Goal: Task Accomplishment & Management: Use online tool/utility

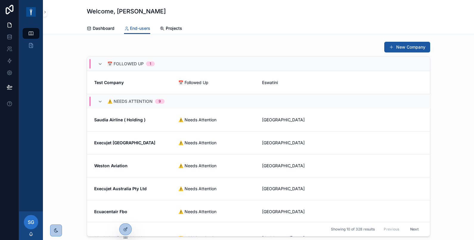
click at [0, 0] on icon at bounding box center [0, 0] width 0 height 0
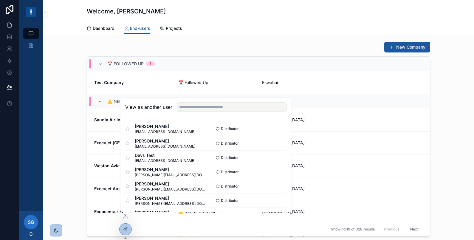
click at [0, 0] on button "Select" at bounding box center [0, 0] width 0 height 0
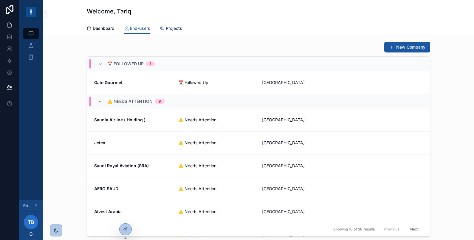
click at [174, 27] on span "Projects" at bounding box center [174, 28] width 16 height 6
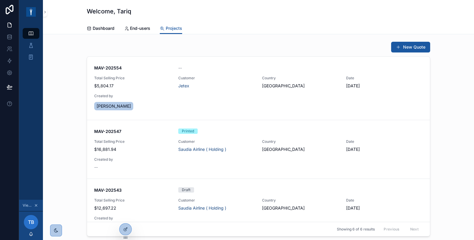
click at [222, 95] on div "MAV-202554 -- Total Selling Price $5,804.17 Customer Jetex Country Saudi Arabia…" at bounding box center [258, 88] width 329 height 47
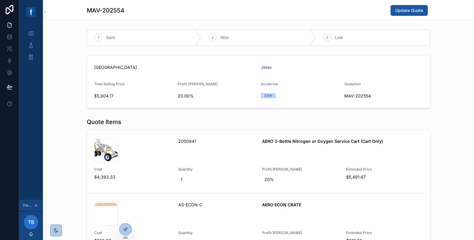
scroll to position [99, 0]
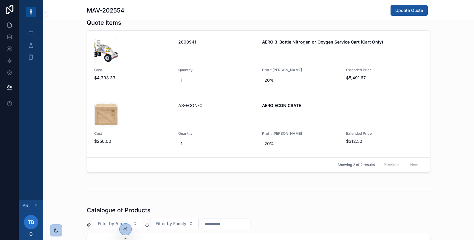
click at [149, 57] on div "001582-AERO-3-Bottle-O2-N2-Cart-Only_02 .jpg" at bounding box center [132, 51] width 77 height 24
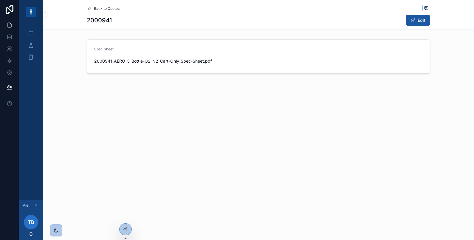
click at [89, 8] on icon "scrollable content" at bounding box center [89, 8] width 5 height 5
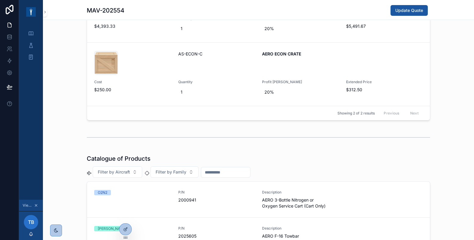
scroll to position [199, 0]
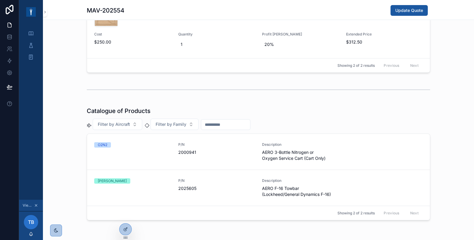
click at [125, 147] on div "O2N2" at bounding box center [132, 151] width 77 height 19
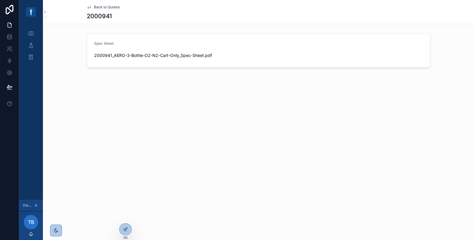
click at [91, 7] on icon "scrollable content" at bounding box center [89, 7] width 5 height 5
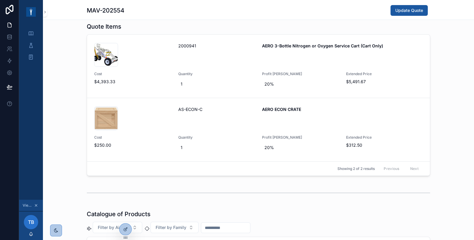
scroll to position [99, 0]
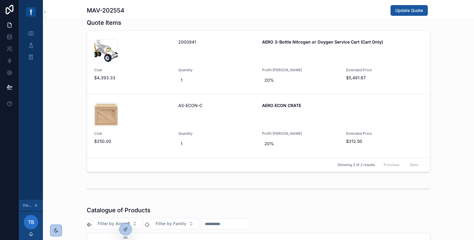
click at [265, 143] on span "20%" at bounding box center [301, 144] width 72 height 6
click at [263, 149] on input "***" at bounding box center [291, 151] width 56 height 8
type input "****"
click at [333, 151] on icon "scrollable content" at bounding box center [335, 150] width 5 height 5
click at [457, 129] on div "Quote Items 001582-AERO-3-Bottle-O2-N2-Cart-Only_02 .jpg 2000941 AERO 3-Bottle …" at bounding box center [258, 95] width 431 height 158
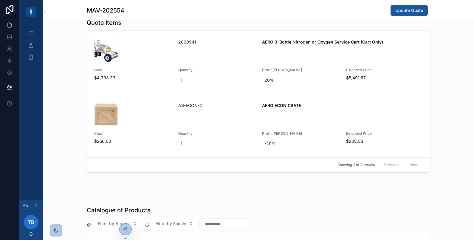
click at [265, 144] on span "-20%" at bounding box center [301, 144] width 72 height 6
type input "*"
type input "*****"
click at [453, 129] on div "Quote Items 001582-AERO-3-Bottle-O2-N2-Cart-Only_02 .jpg 2000941 AERO 3-Bottle …" at bounding box center [258, 95] width 431 height 158
click at [282, 145] on span "-20%" at bounding box center [301, 144] width 72 height 6
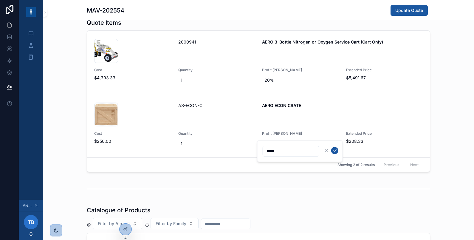
click at [337, 150] on button "scrollable content" at bounding box center [334, 150] width 7 height 7
click at [269, 139] on div "-100%" at bounding box center [300, 143] width 77 height 11
type input "*"
click at [282, 144] on span "-100%" at bounding box center [301, 144] width 72 height 6
click at [335, 152] on icon "scrollable content" at bounding box center [335, 150] width 5 height 5
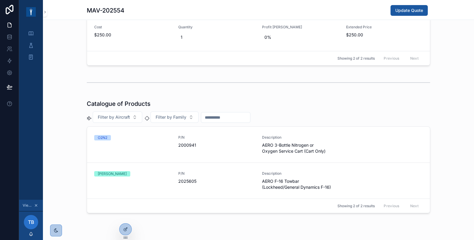
scroll to position [218, 0]
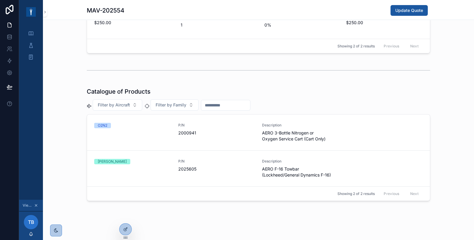
click at [240, 103] on input "scrollable content" at bounding box center [225, 105] width 49 height 8
click at [437, 95] on div "Catalogue of Products Filter by Aircraft Filter by Family O2N2 P/N 2000941 Desc…" at bounding box center [258, 144] width 431 height 118
click at [133, 101] on button "Filter by Aircraft" at bounding box center [118, 104] width 50 height 11
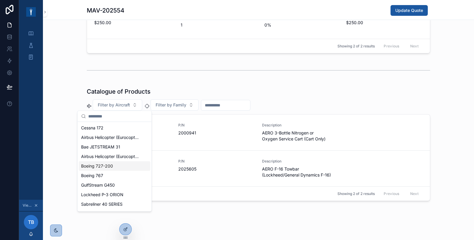
click at [109, 166] on span "Boeing 727-200" at bounding box center [97, 166] width 32 height 6
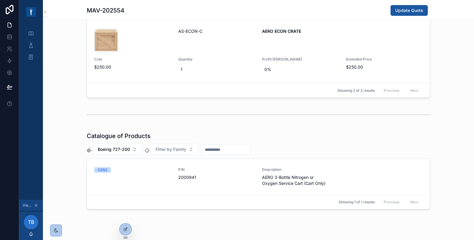
scroll to position [182, 0]
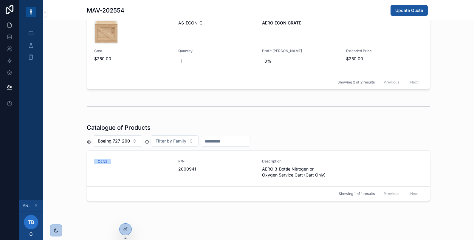
click at [122, 140] on span "Boeing 727-200" at bounding box center [114, 141] width 32 height 6
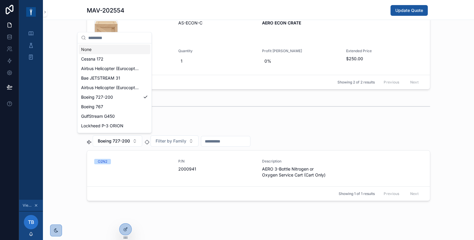
click at [125, 47] on div "None" at bounding box center [115, 50] width 72 height 10
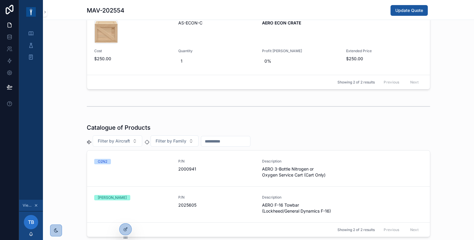
click at [53, 107] on div "scrollable content" at bounding box center [258, 107] width 431 height 20
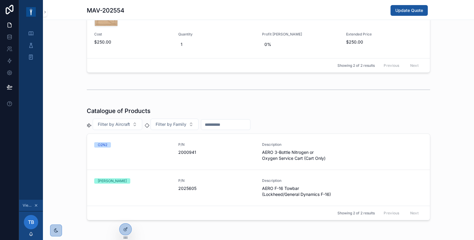
scroll to position [218, 0]
